Goal: Task Accomplishment & Management: Manage account settings

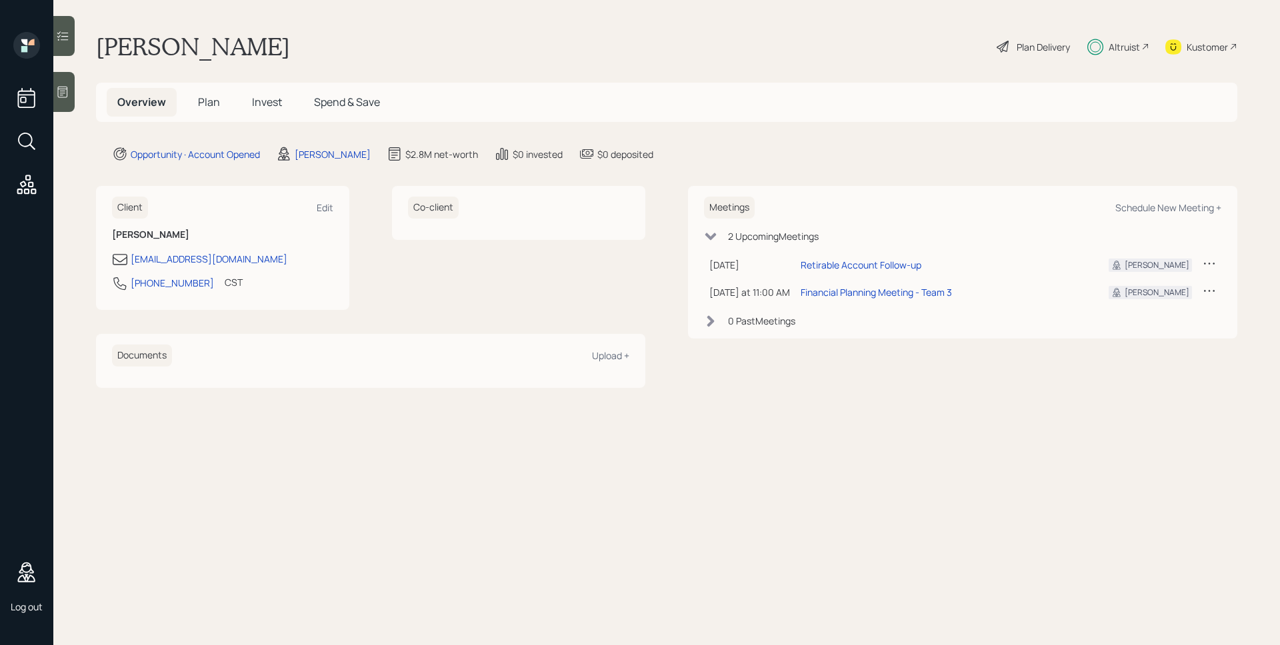
click at [209, 105] on span "Plan" at bounding box center [209, 102] width 22 height 15
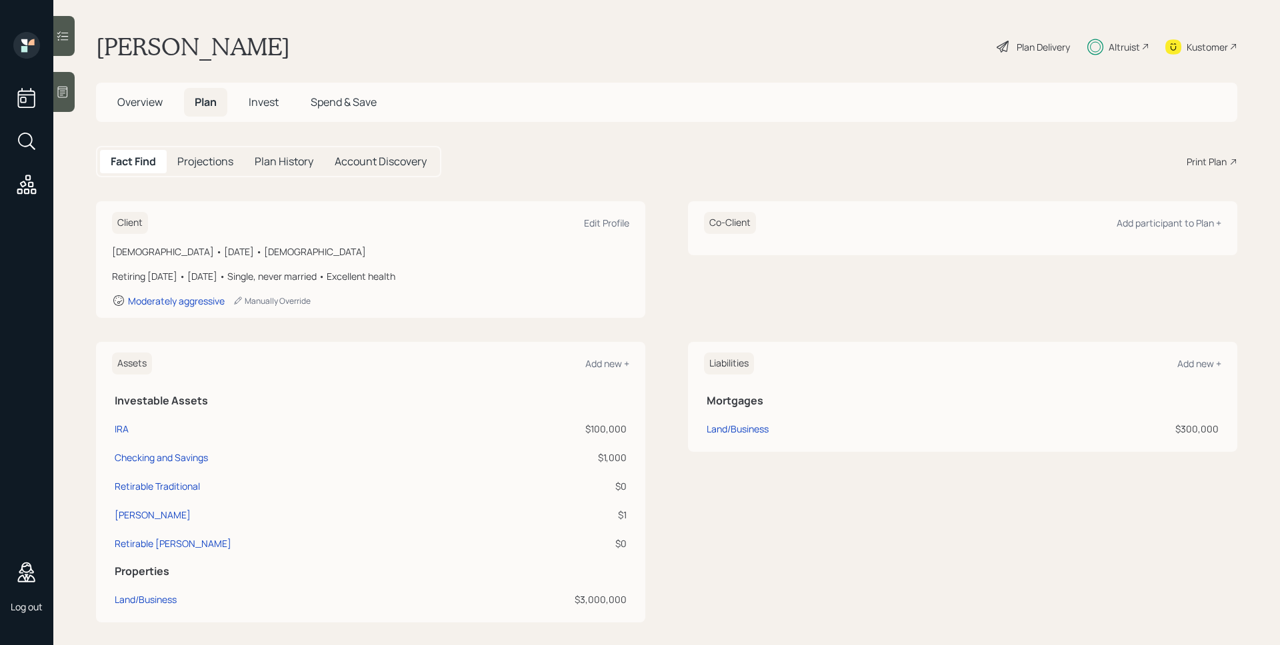
click at [265, 100] on span "Invest" at bounding box center [264, 102] width 30 height 15
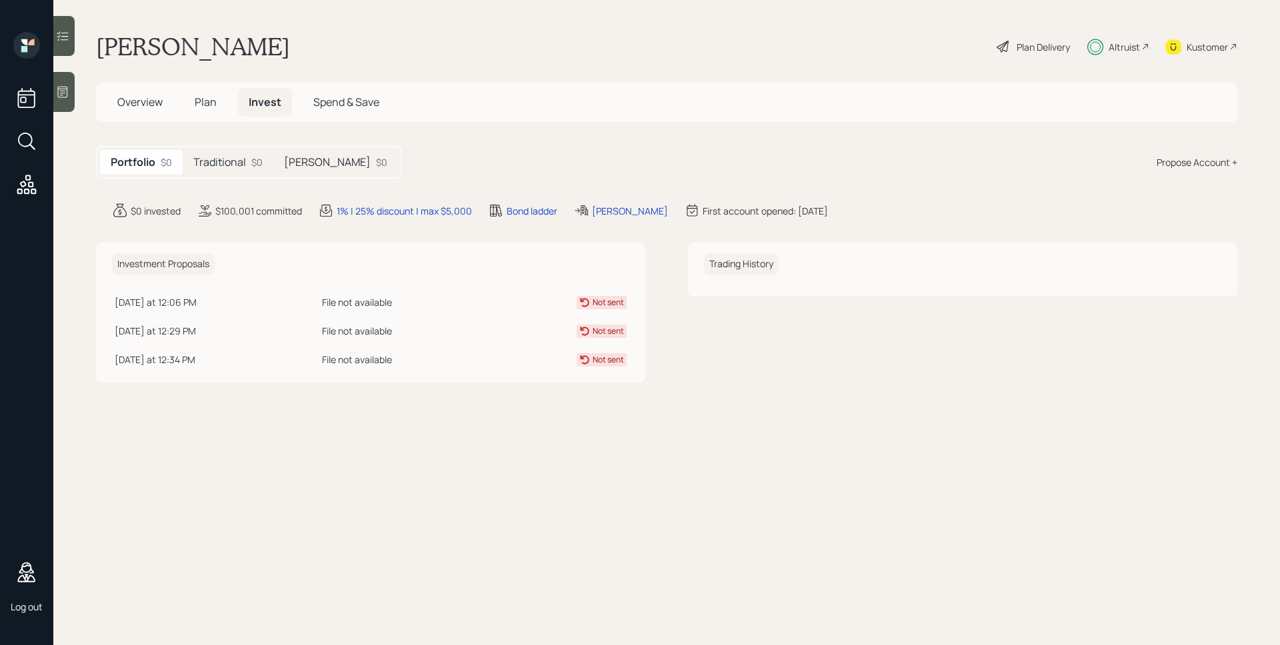
click at [231, 162] on h5 "Traditional" at bounding box center [219, 162] width 53 height 13
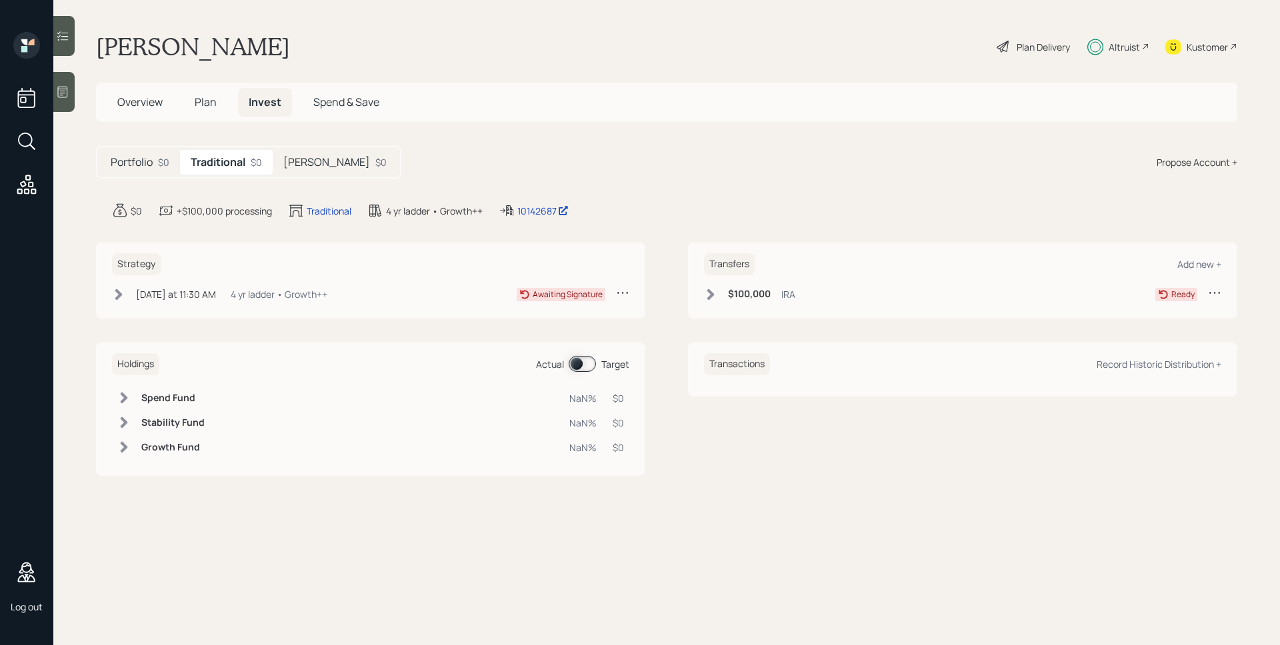
click at [375, 159] on div "$0" at bounding box center [380, 162] width 11 height 14
click at [140, 161] on h5 "Portfolio" at bounding box center [132, 162] width 42 height 13
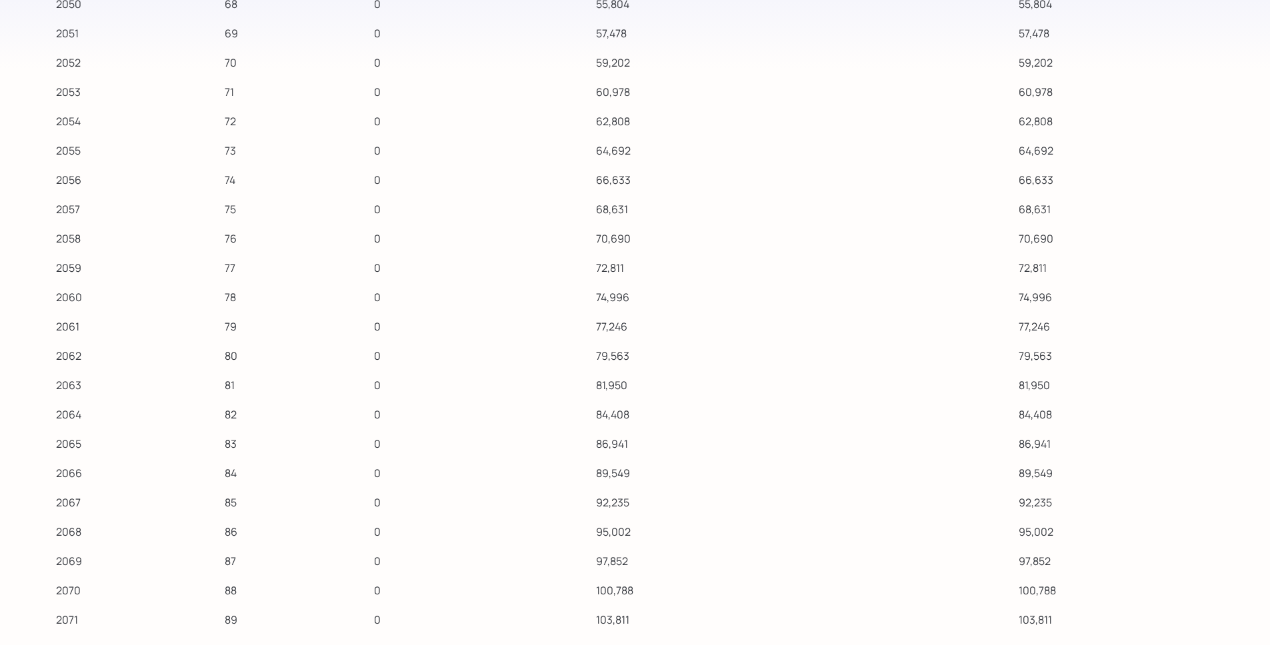
scroll to position [13440, 0]
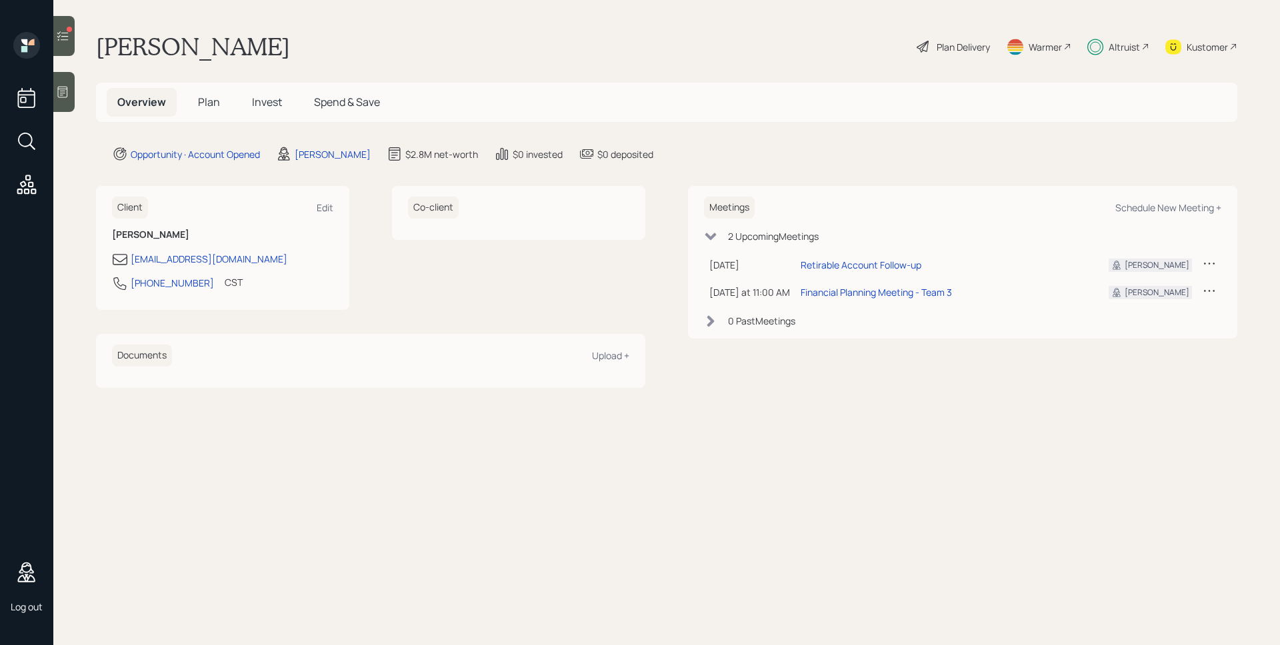
click at [273, 102] on span "Invest" at bounding box center [267, 102] width 30 height 15
